Goal: Information Seeking & Learning: Learn about a topic

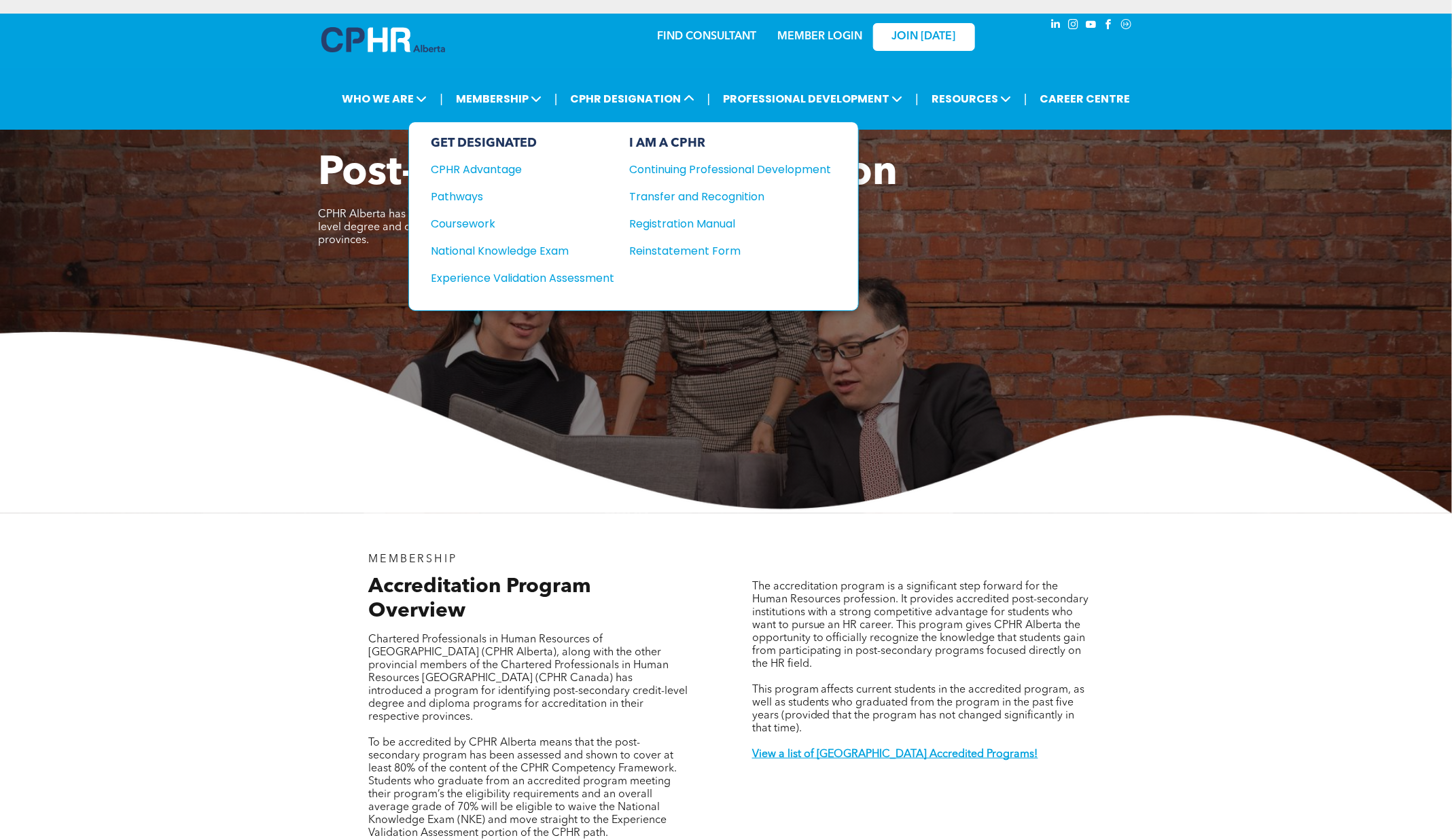
click at [704, 161] on div "Continuing Professional Development" at bounding box center [720, 169] width 181 height 17
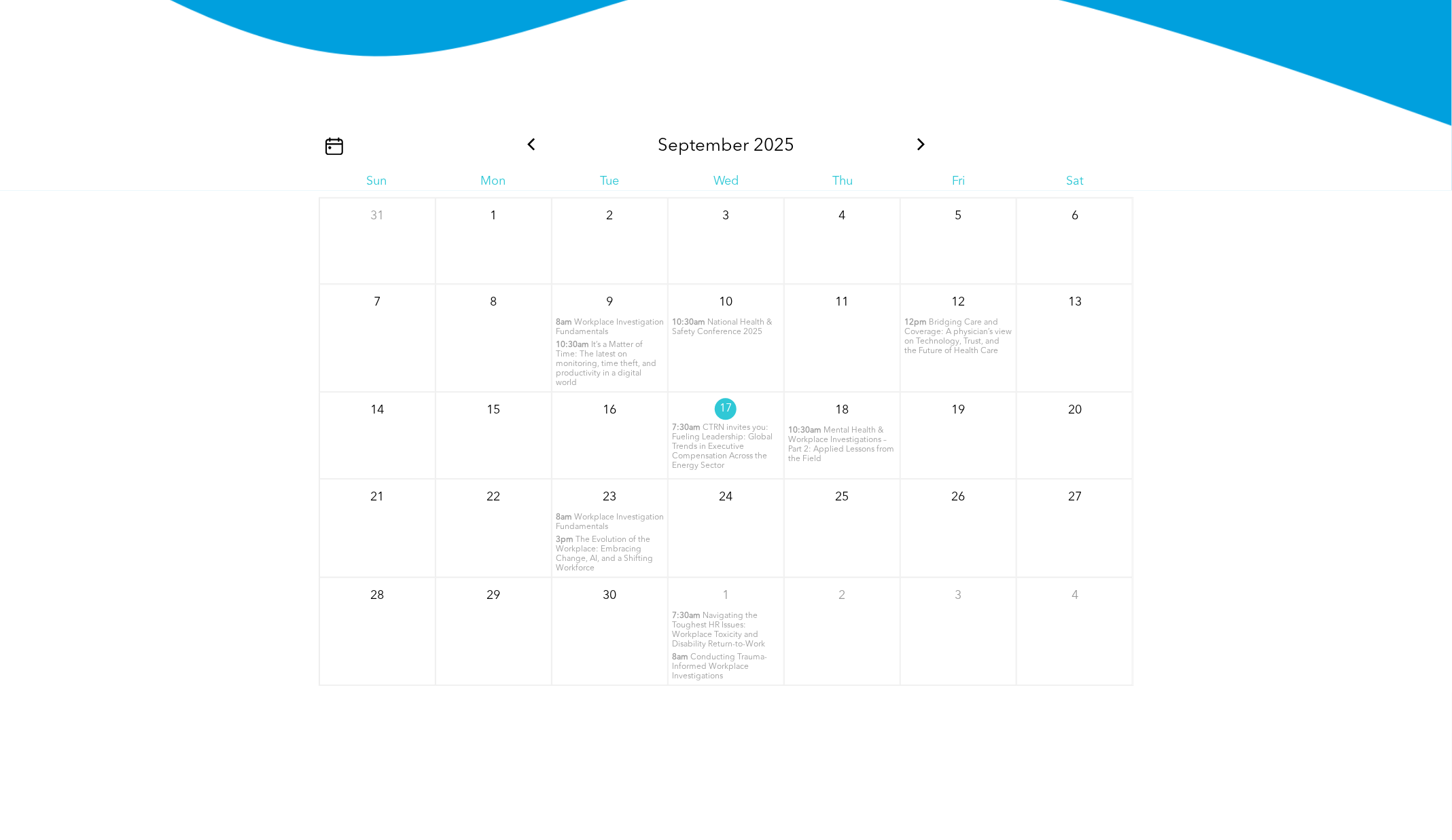
scroll to position [1724, 0]
click at [703, 449] on span "CTRN invites you: Fueling Leadership: Global Trends in Executive Compensation A…" at bounding box center [722, 446] width 101 height 46
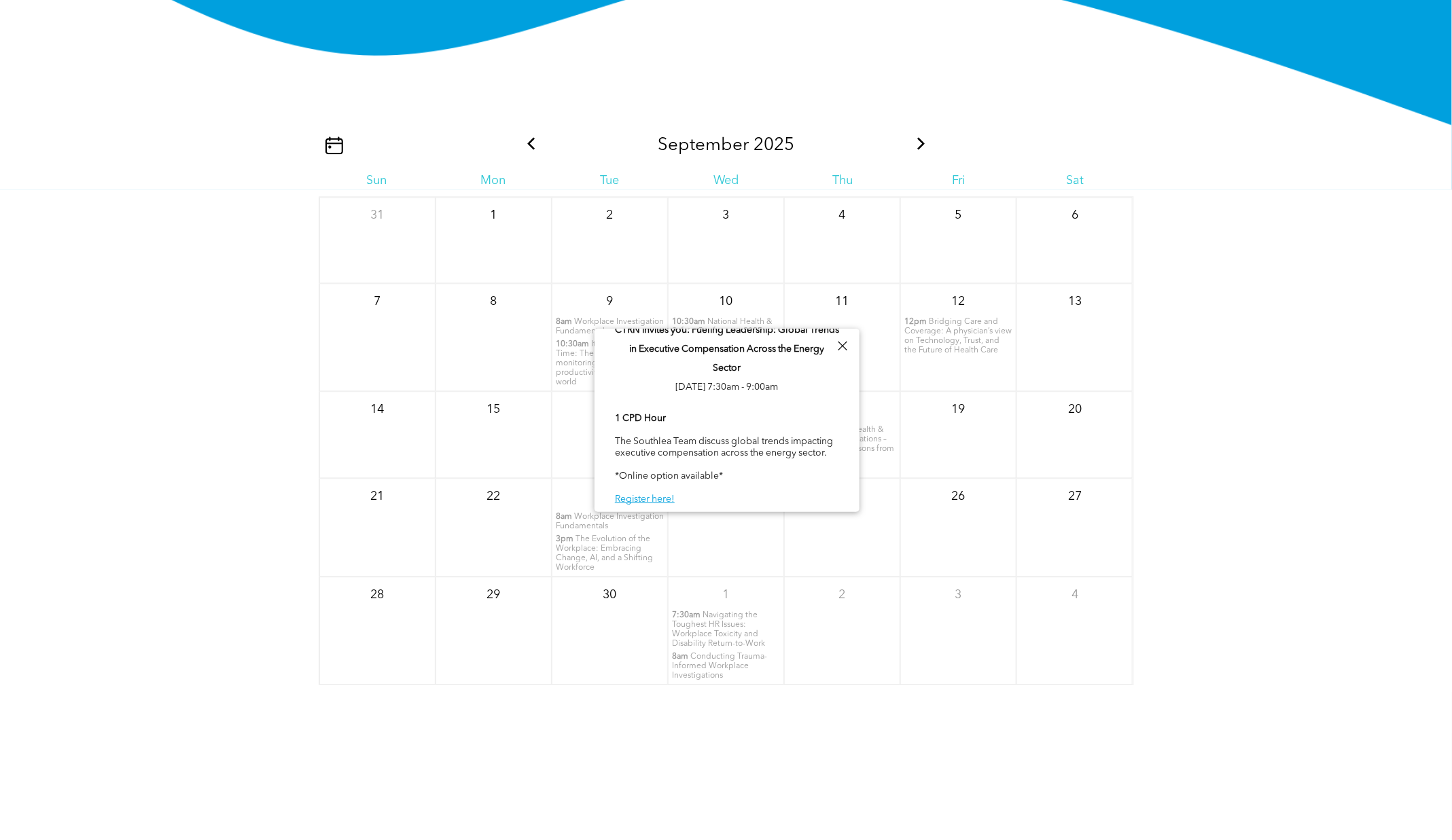
scroll to position [0, 0]
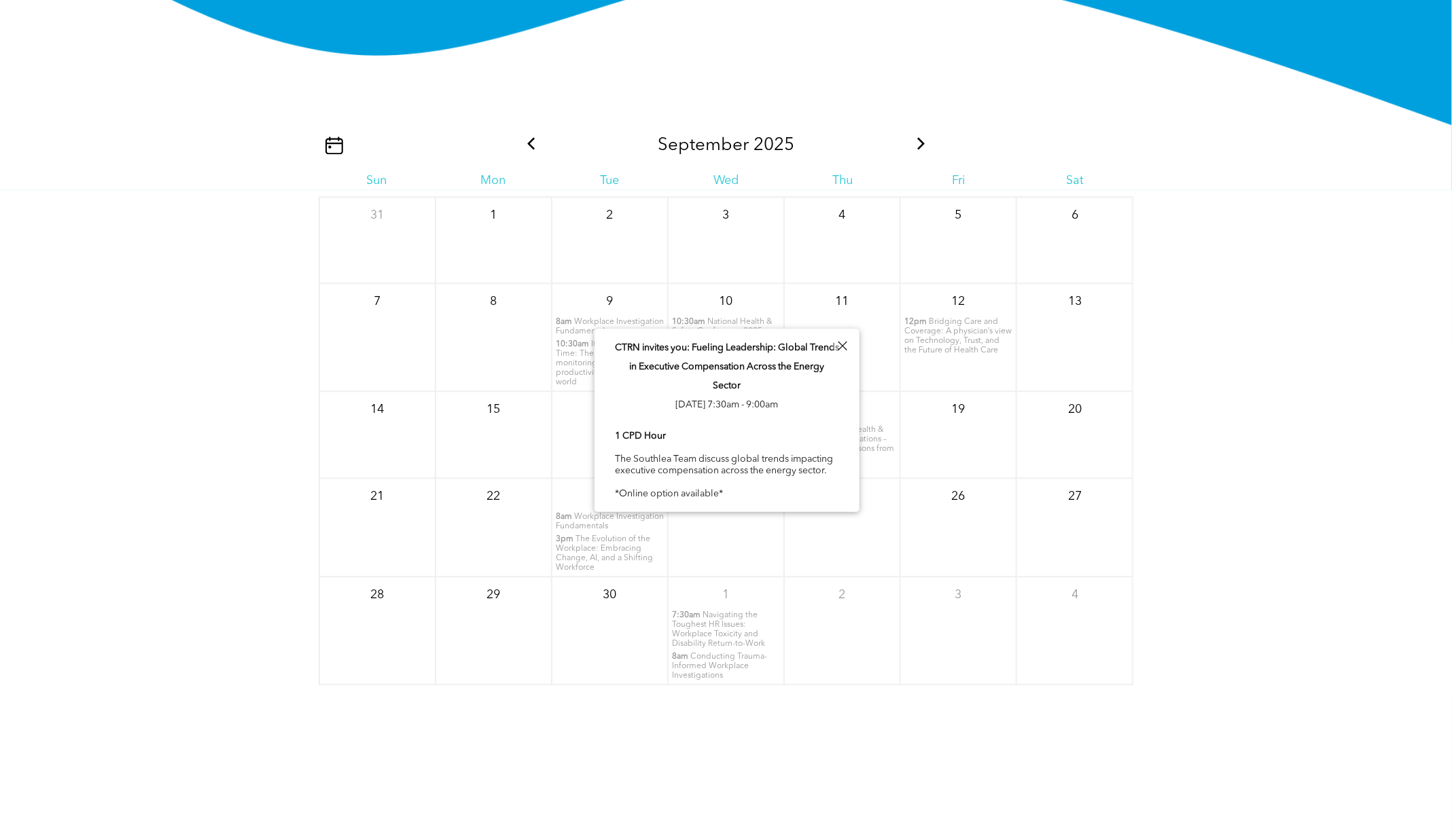
click at [866, 426] on span "Mental Health & Workplace Investigations – Part 2: Applied Lessons from the Fie…" at bounding box center [841, 444] width 106 height 37
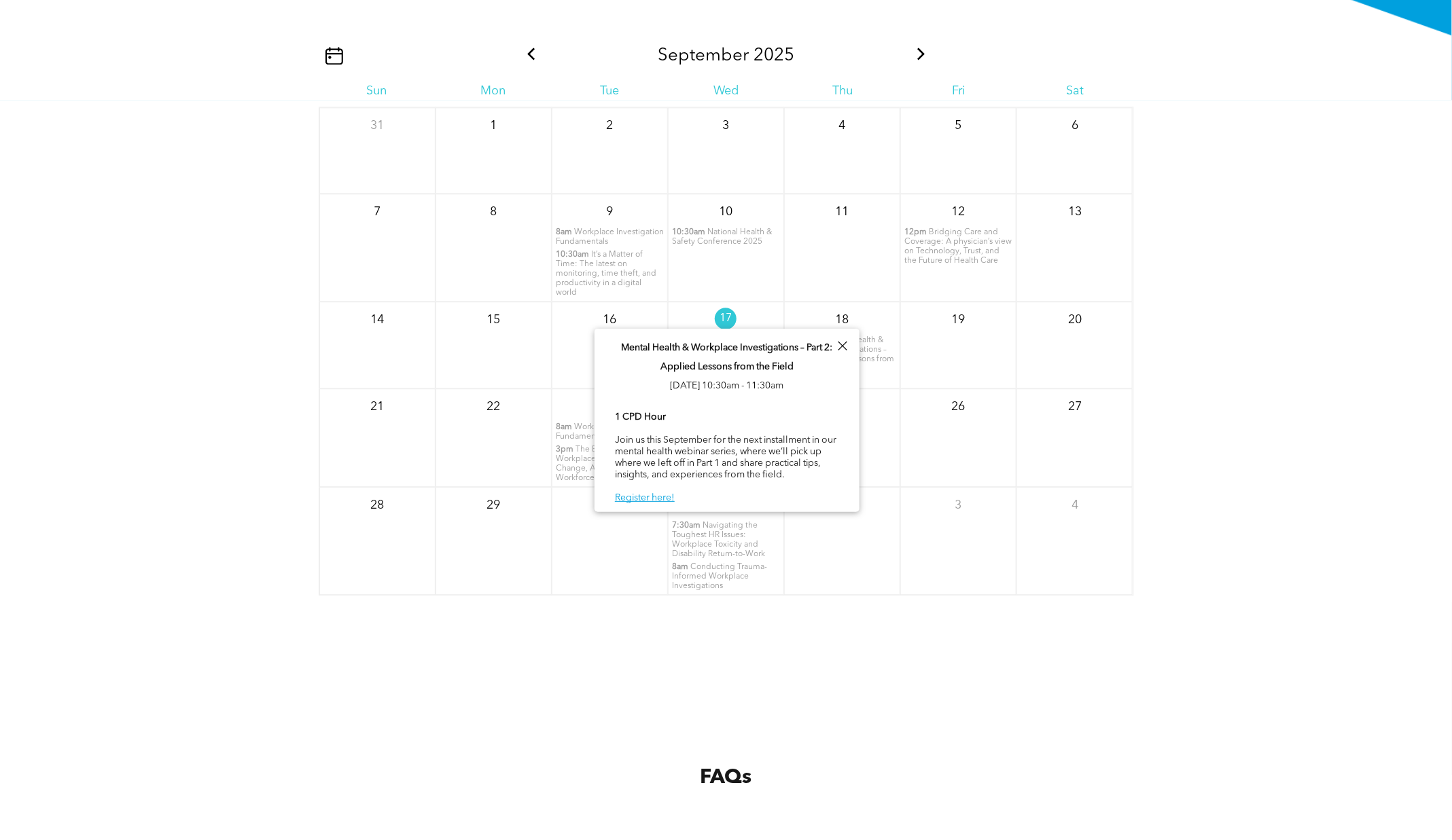
scroll to position [1817, 0]
click at [587, 431] on span "Workplace Investigation Fundamentals" at bounding box center [610, 429] width 108 height 18
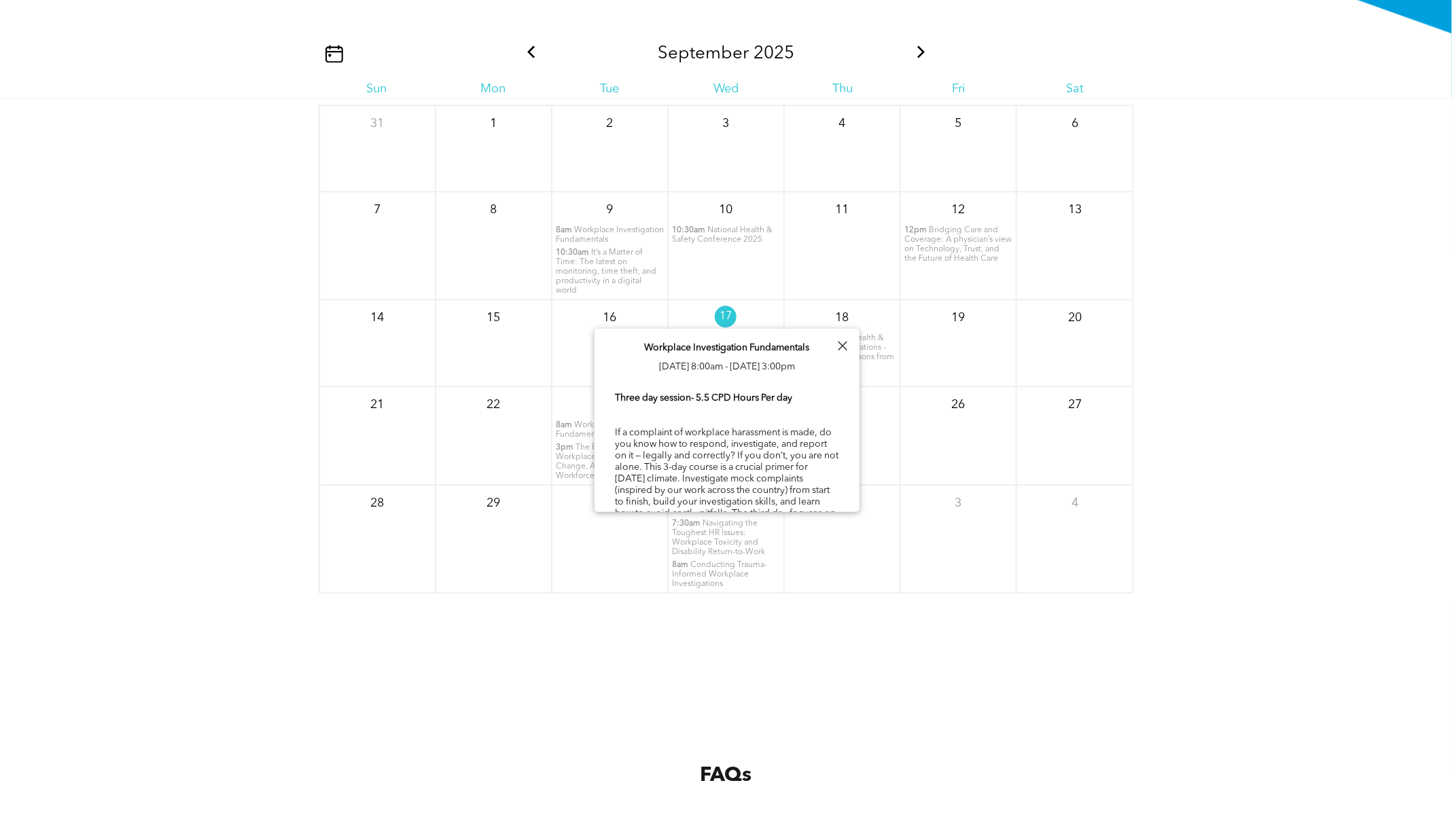
click at [569, 456] on span "The Evolution of the Workplace: Embracing Change, AI, and a Shifting Workforce" at bounding box center [604, 463] width 97 height 37
click at [565, 616] on div "[DATE] Sun Mon Tue Wed Thu Fri Sat 31 1 2 3 4" at bounding box center [726, 369] width 1452 height 543
click at [840, 344] on div at bounding box center [842, 346] width 19 height 19
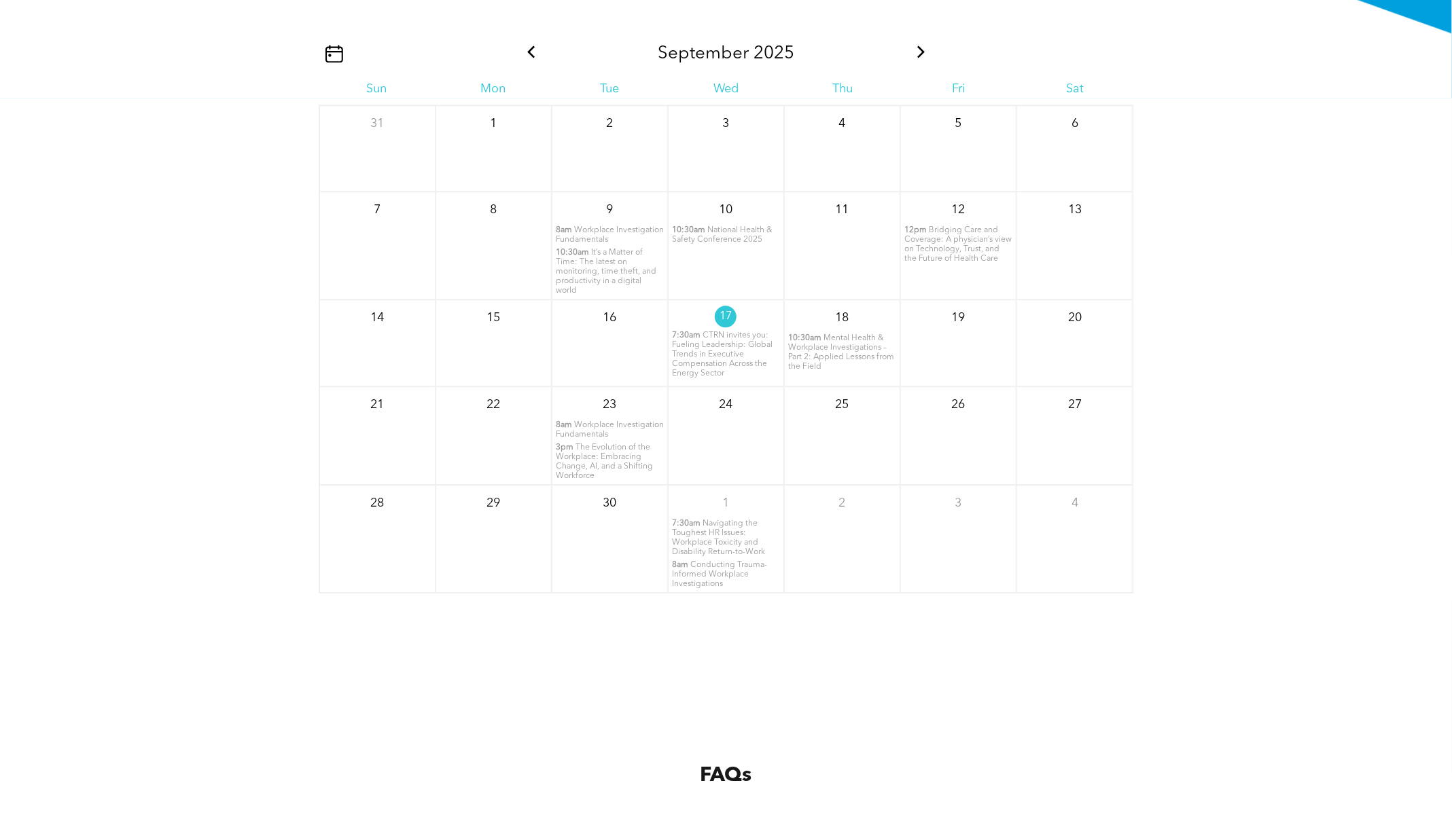
click at [715, 538] on span "Navigating the Toughest HR Issues: Workplace Toxicity and Disability Return-to-…" at bounding box center [718, 538] width 93 height 37
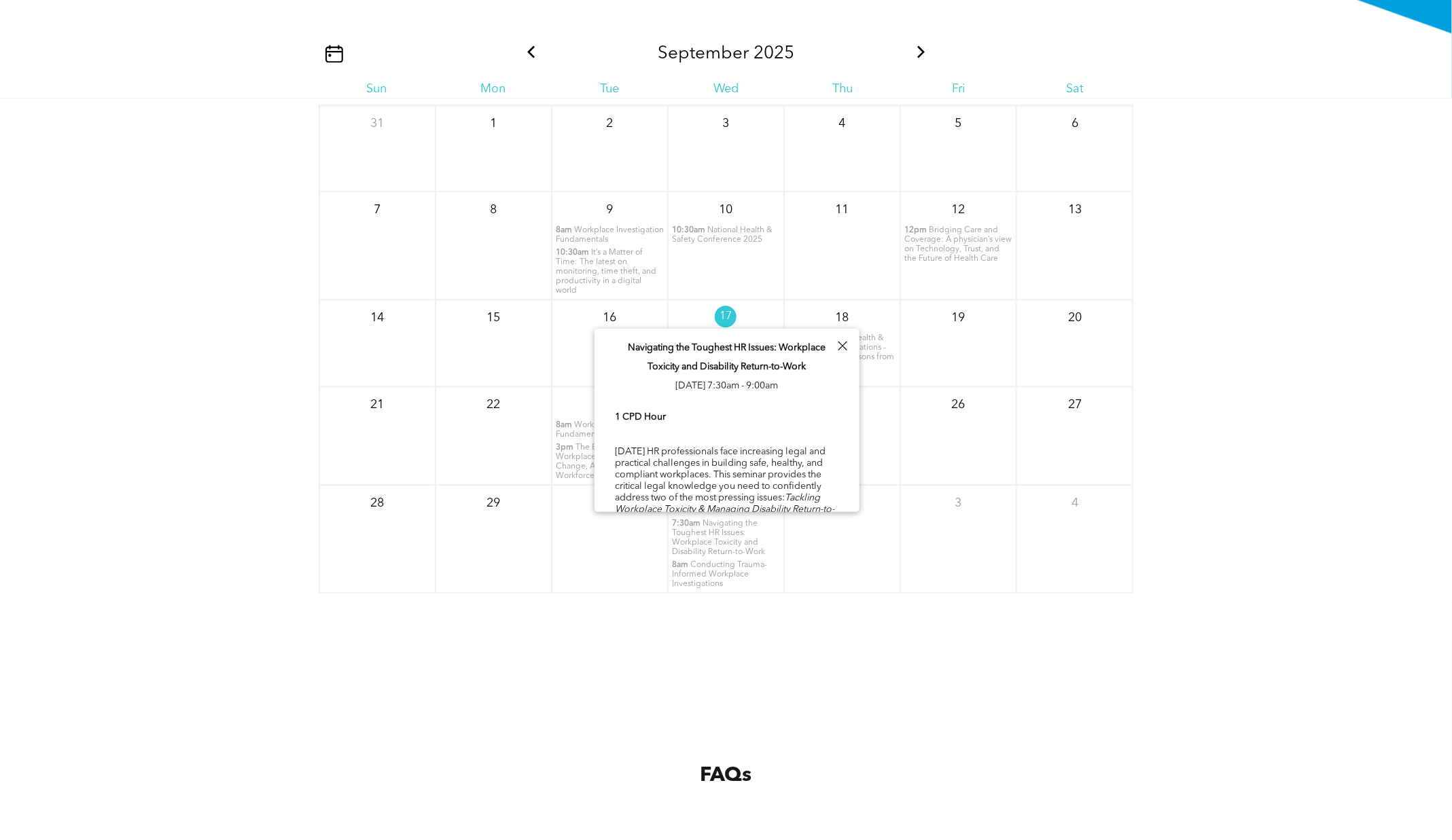
click at [705, 574] on span "Conducting Trauma-Informed Workplace Investigations" at bounding box center [719, 574] width 95 height 27
click at [920, 49] on icon at bounding box center [921, 51] width 18 height 12
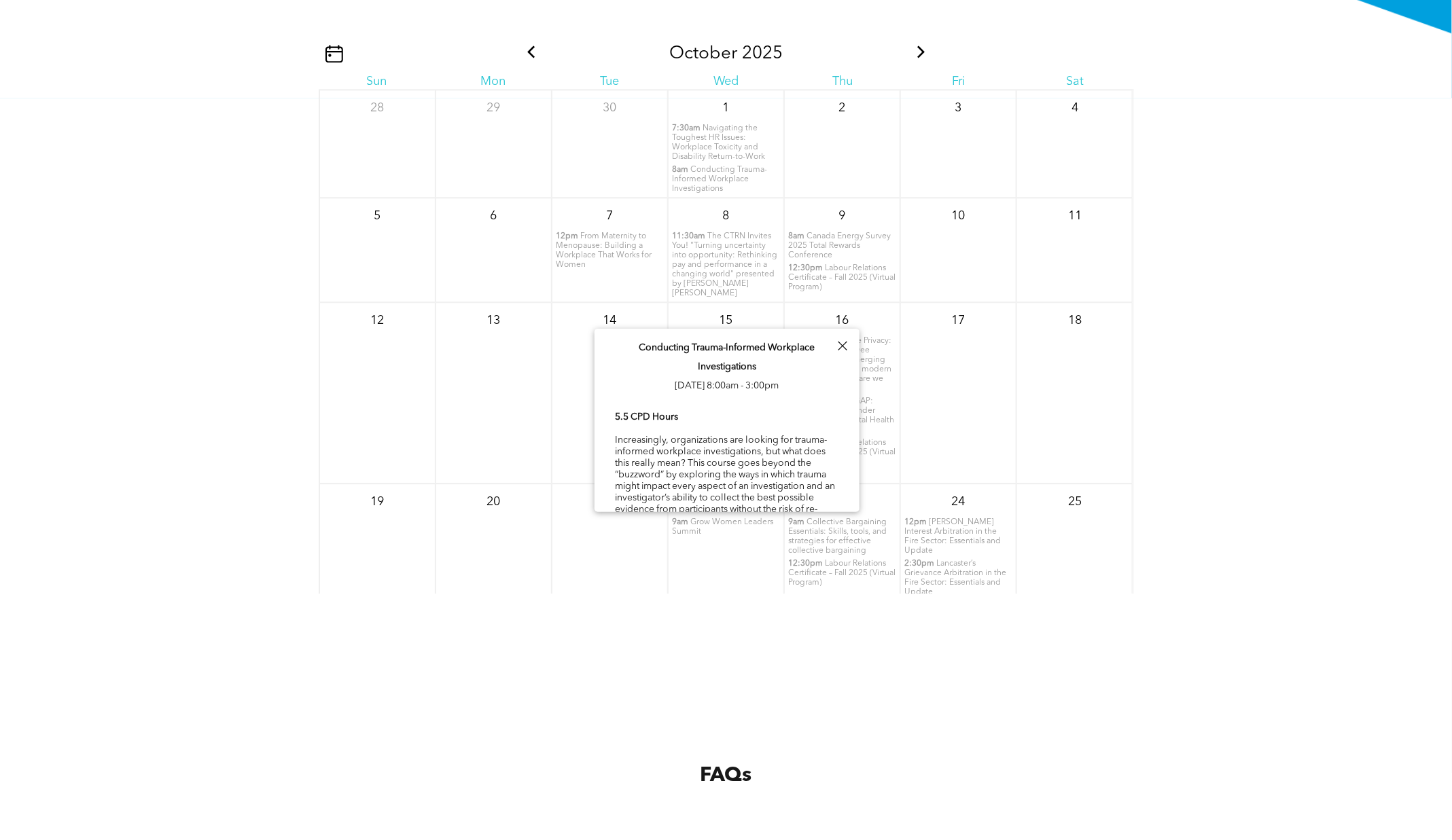
click at [970, 29] on div "[DATE] Sun Mon Tue Wed Thu Fri Sat 28 29 30 1 7:30am 8am" at bounding box center [726, 298] width 815 height 591
click at [845, 340] on div at bounding box center [842, 346] width 19 height 19
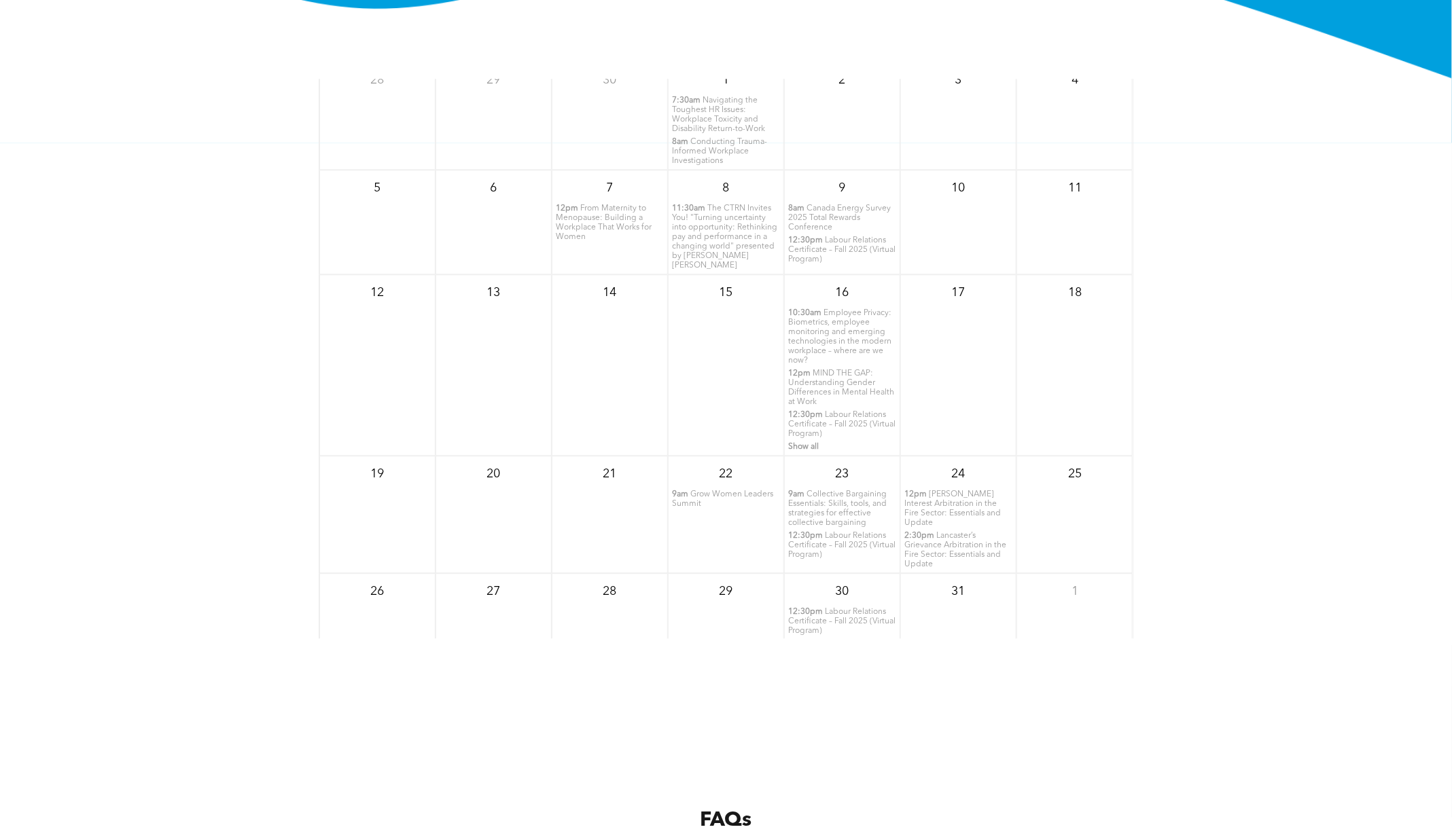
scroll to position [0, 0]
